Goal: Transaction & Acquisition: Purchase product/service

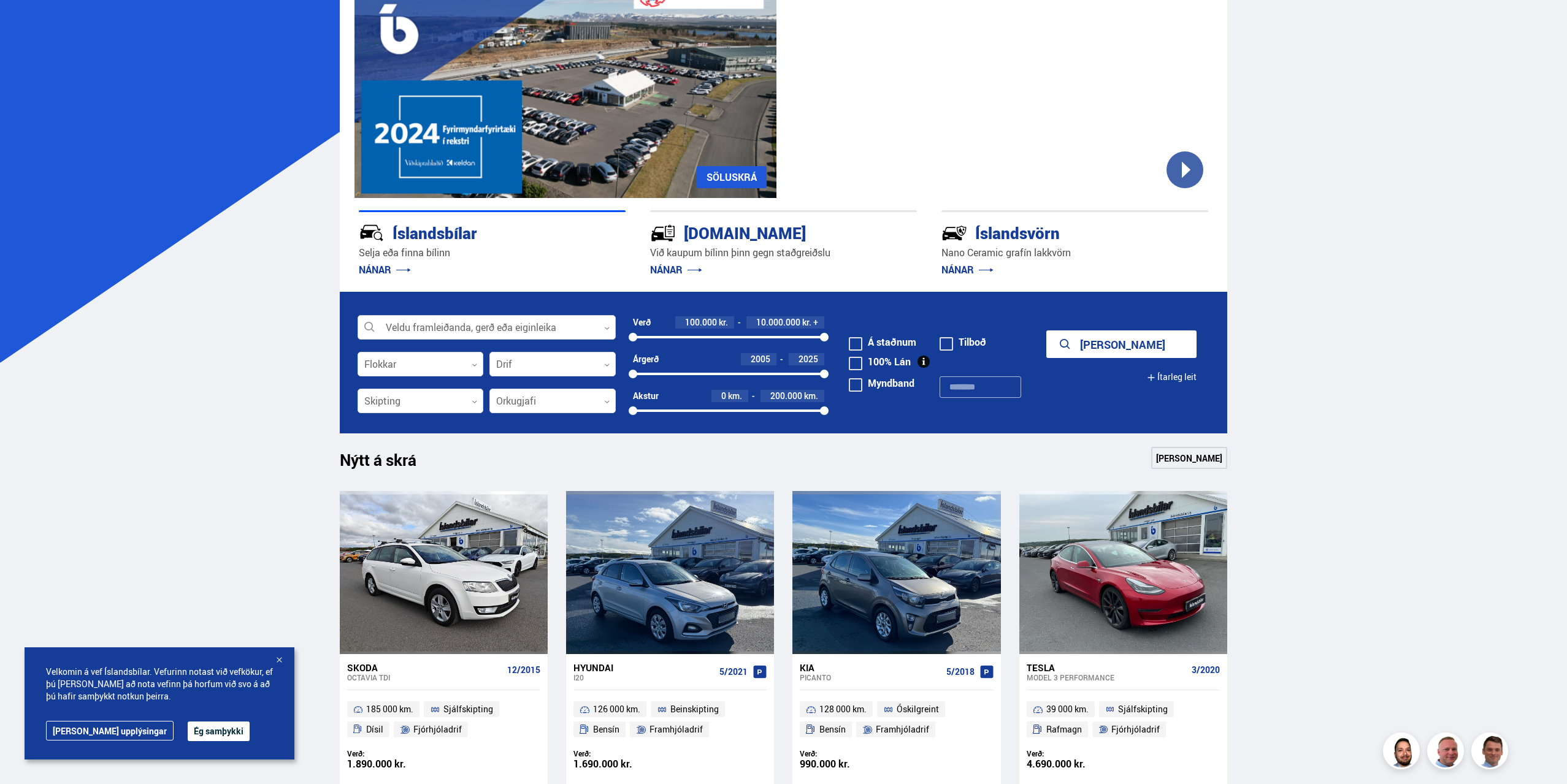
click at [450, 326] on div at bounding box center [487, 328] width 258 height 25
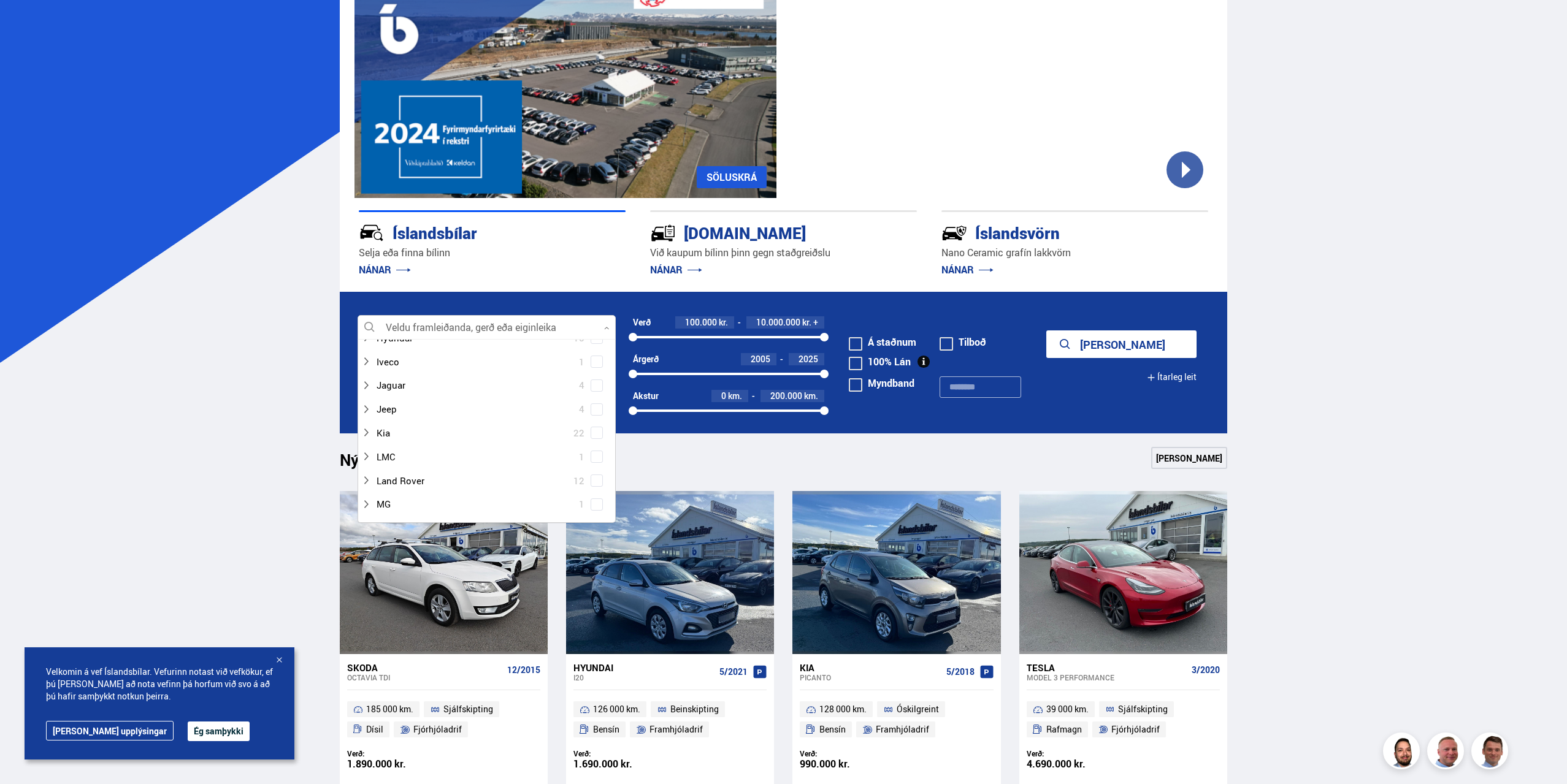
scroll to position [479, 0]
click at [598, 486] on span at bounding box center [596, 488] width 12 height 12
click at [733, 457] on div "Nýtt á skrá Sjá meira" at bounding box center [783, 462] width 888 height 30
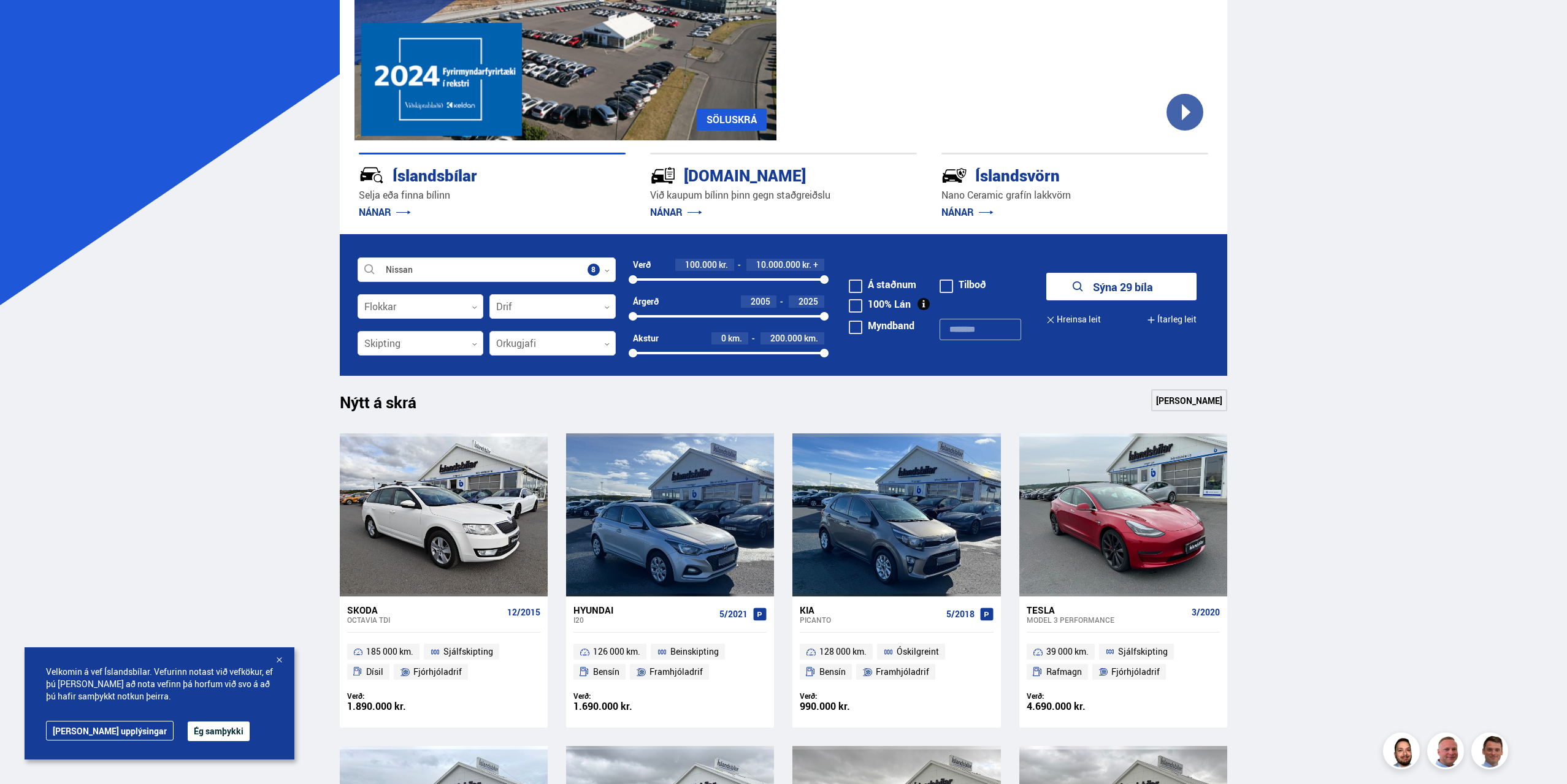
scroll to position [245, 0]
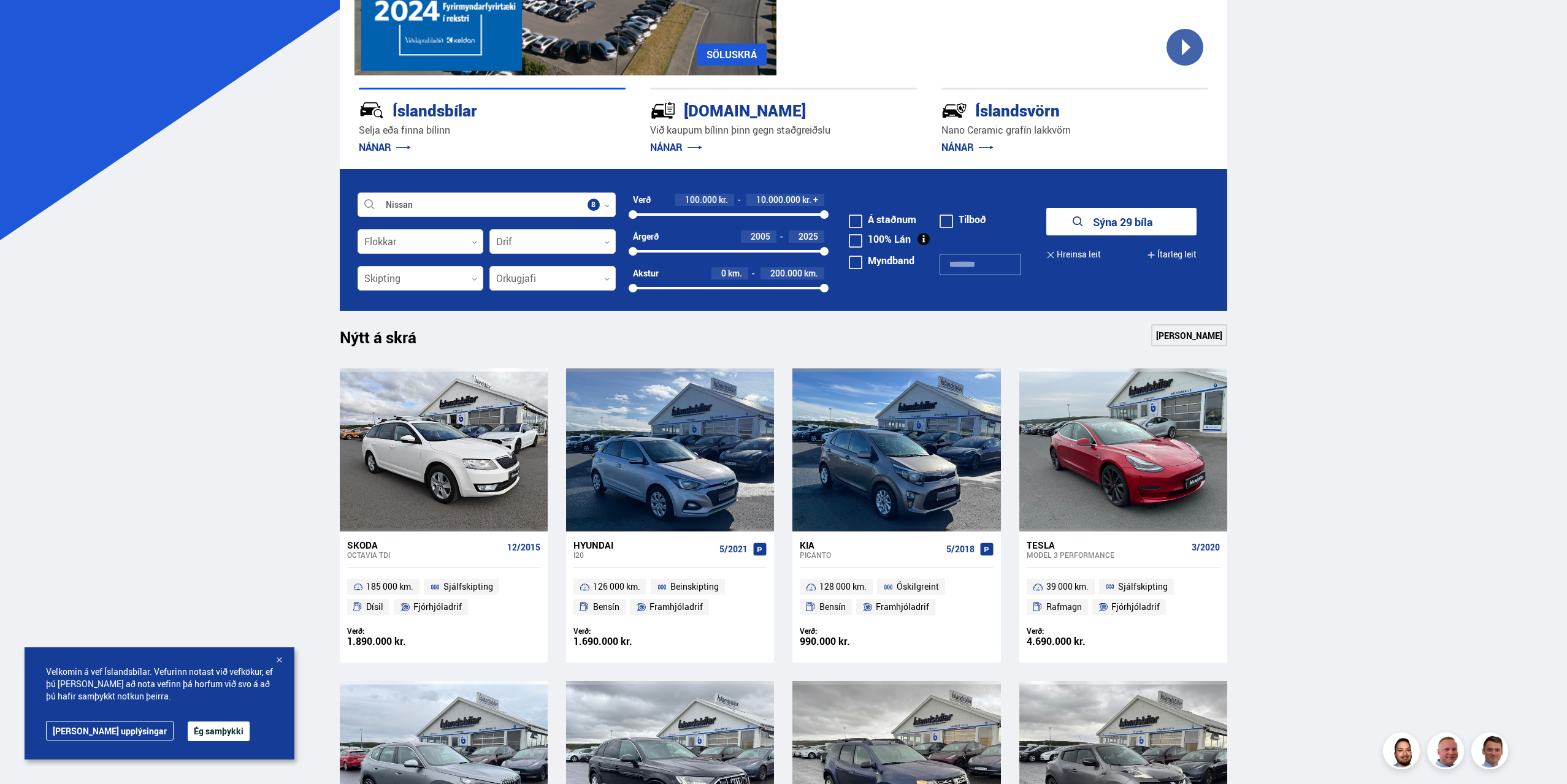
click at [1128, 215] on button "Sýna 29 bíla" at bounding box center [1121, 221] width 150 height 28
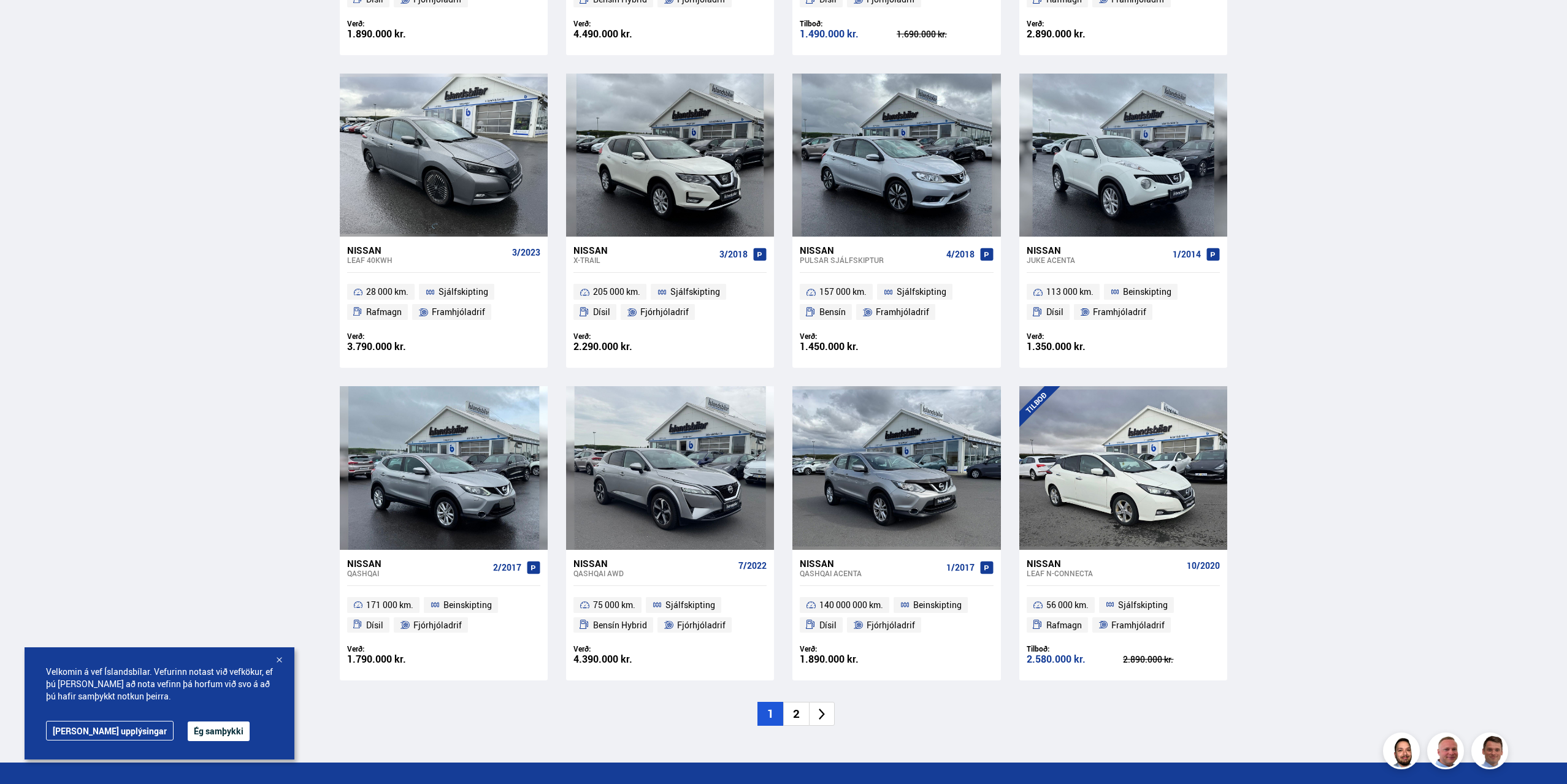
scroll to position [1471, 0]
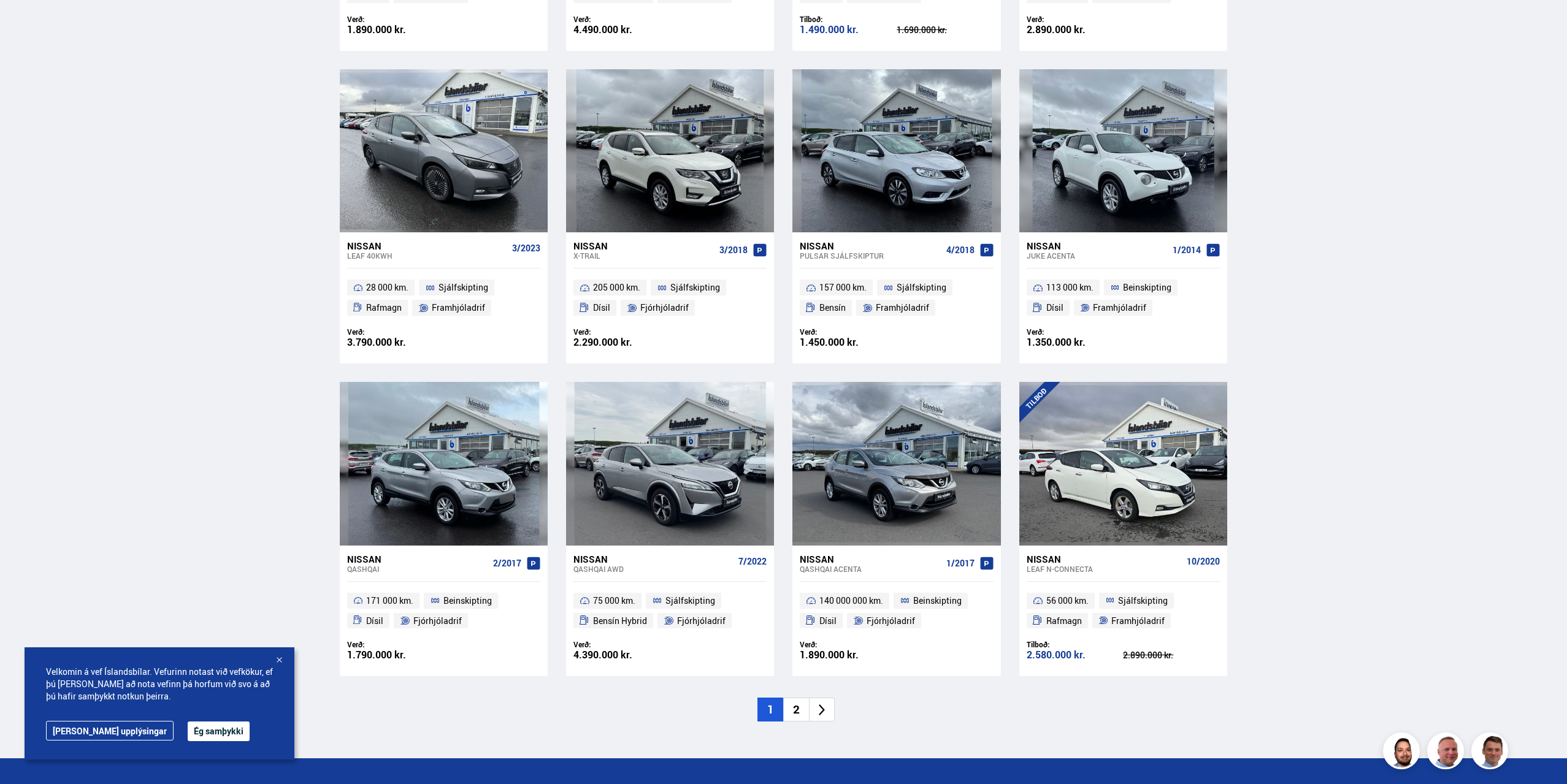
click at [798, 706] on li "2" at bounding box center [796, 710] width 25 height 24
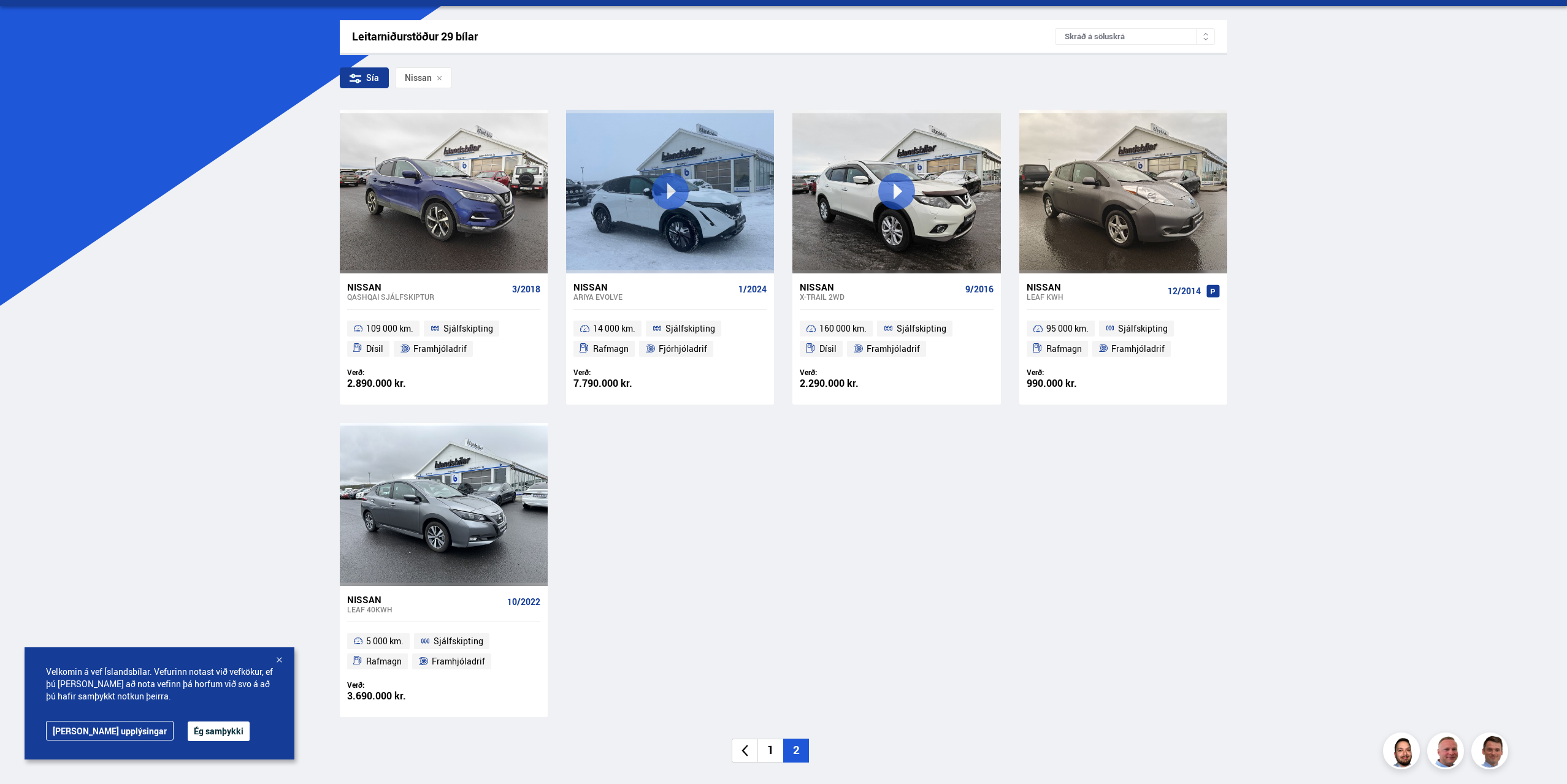
scroll to position [184, 0]
